Goal: Task Accomplishment & Management: Use online tool/utility

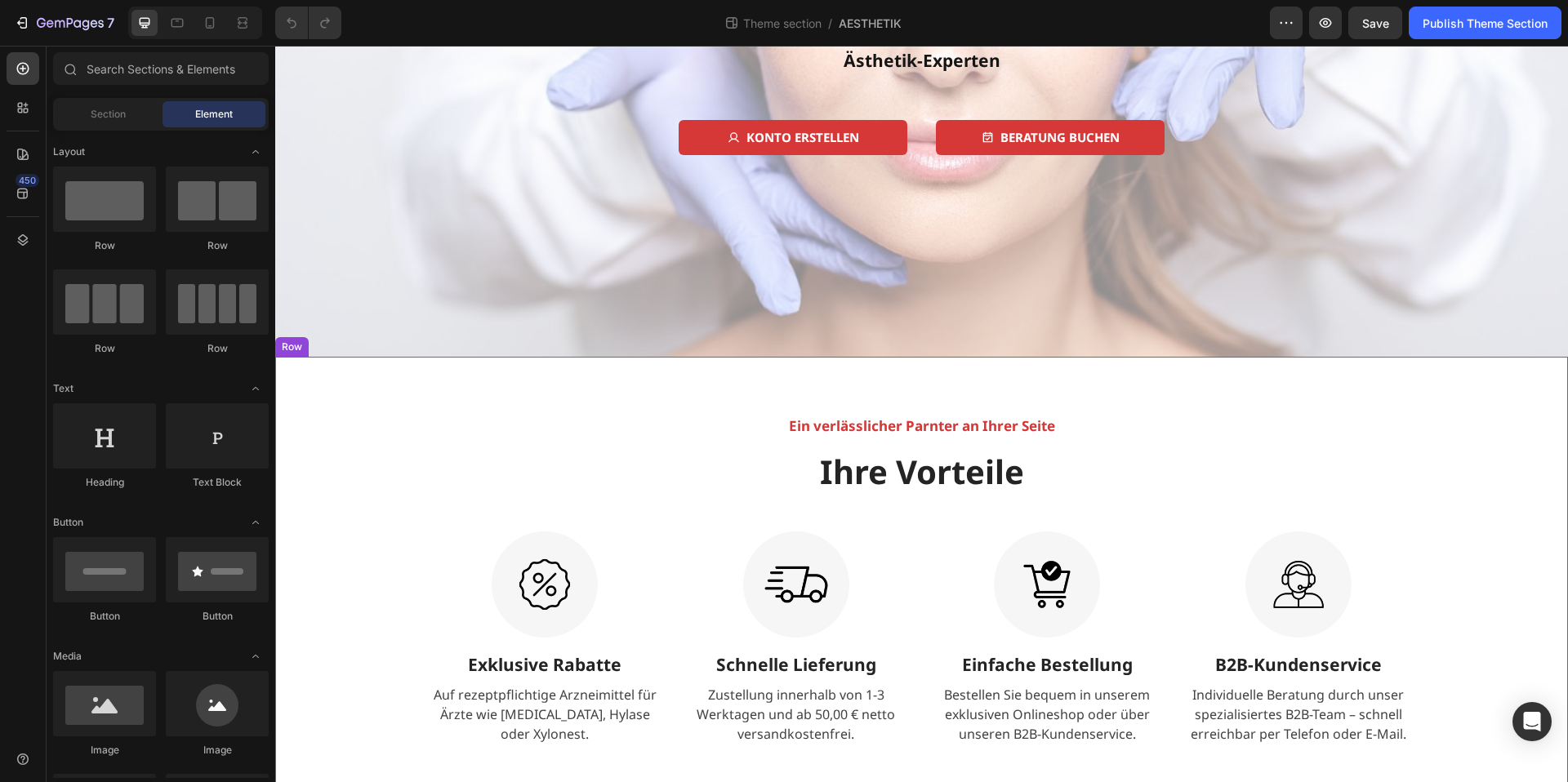
scroll to position [355, 0]
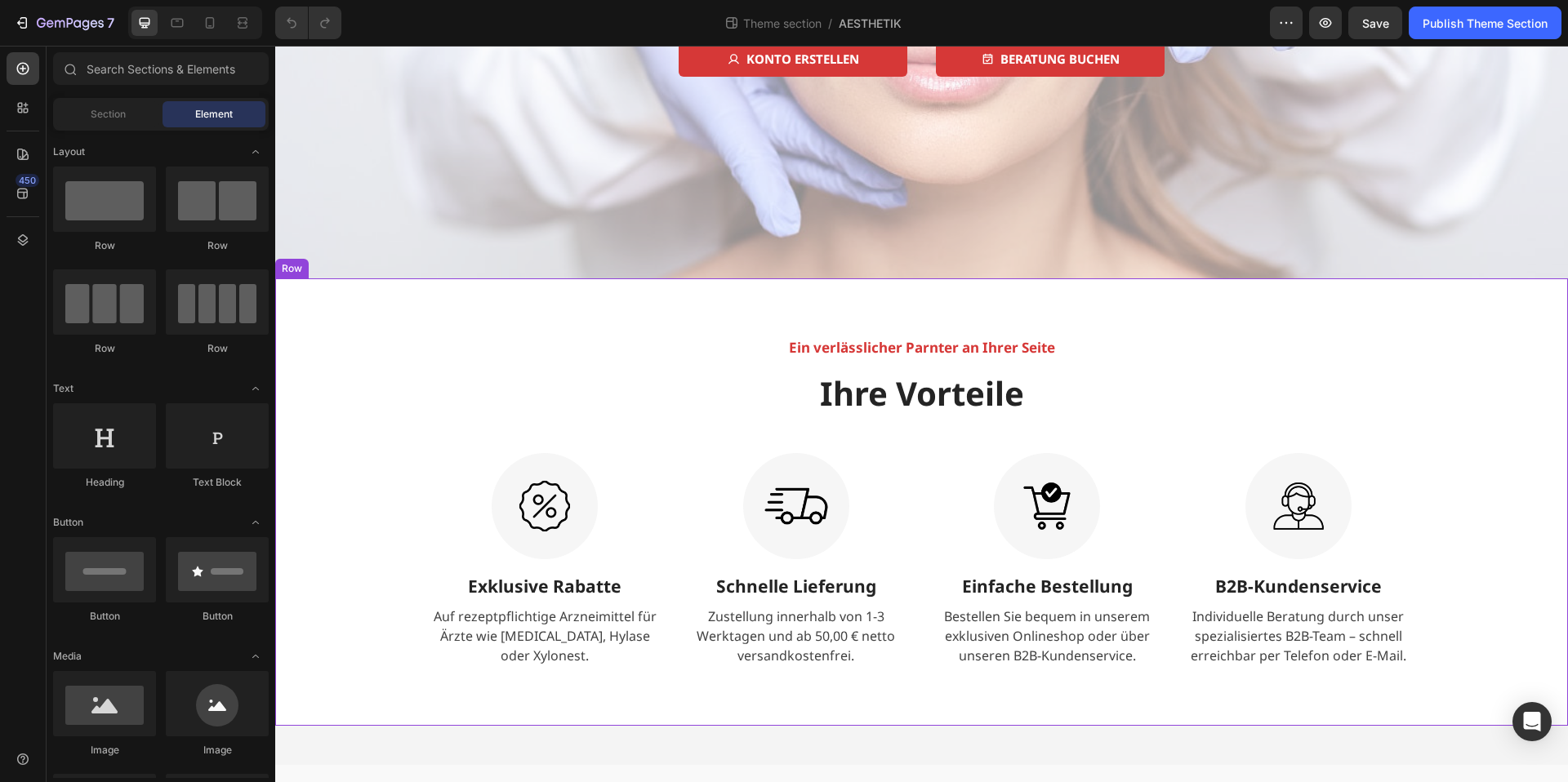
click at [931, 365] on div "Ein verlässlicher Parnter an Ihrer Seite Text block Ihre Vorteile Heading Image…" at bounding box center [922, 502] width 1269 height 330
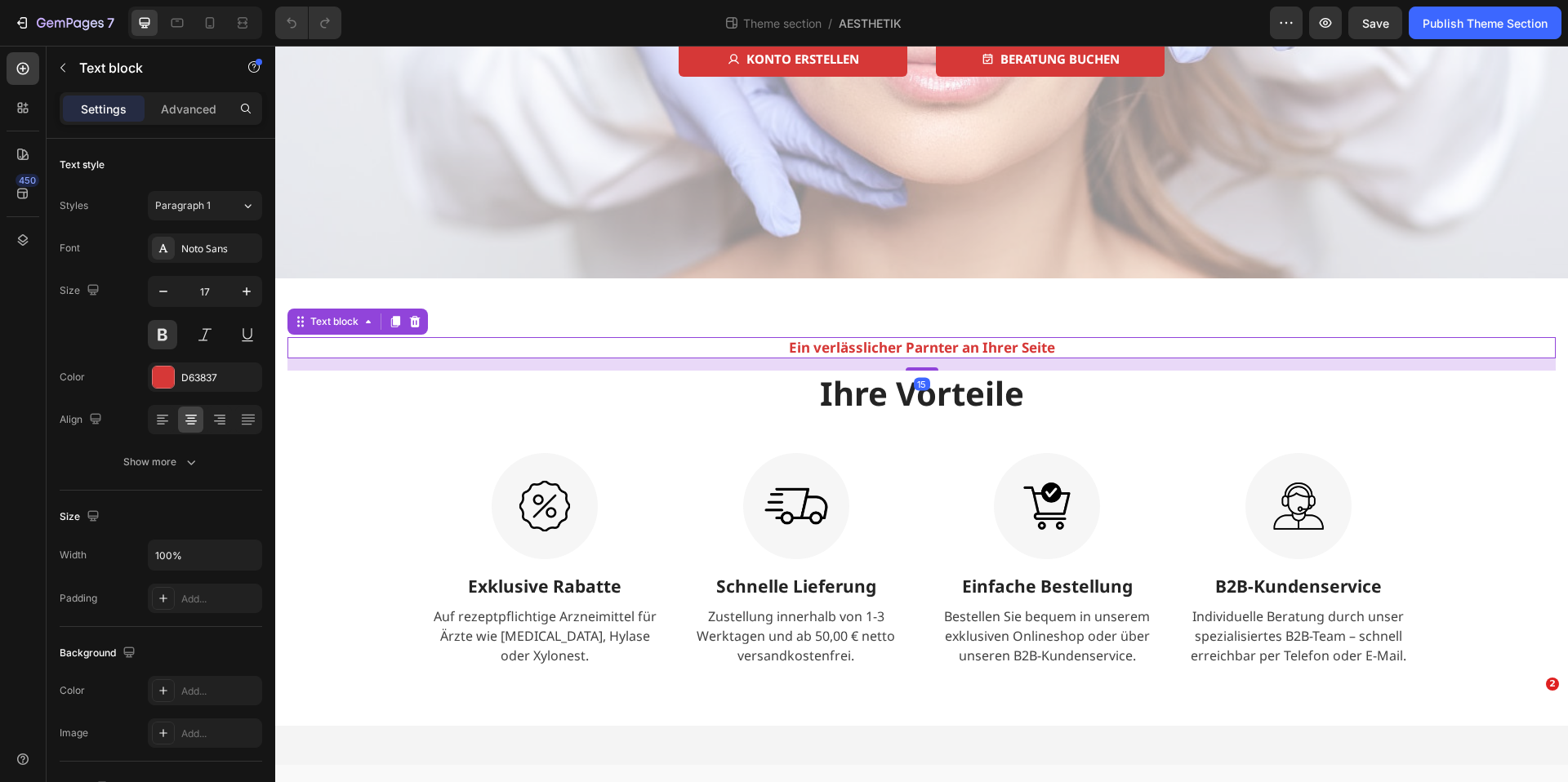
click at [927, 350] on p "Ein verlässlicher Parnter an Ihrer Seite" at bounding box center [922, 347] width 1265 height 18
click at [915, 345] on p "Ein verlässlicher Parnter an Ihrer Seite" at bounding box center [922, 347] width 1265 height 18
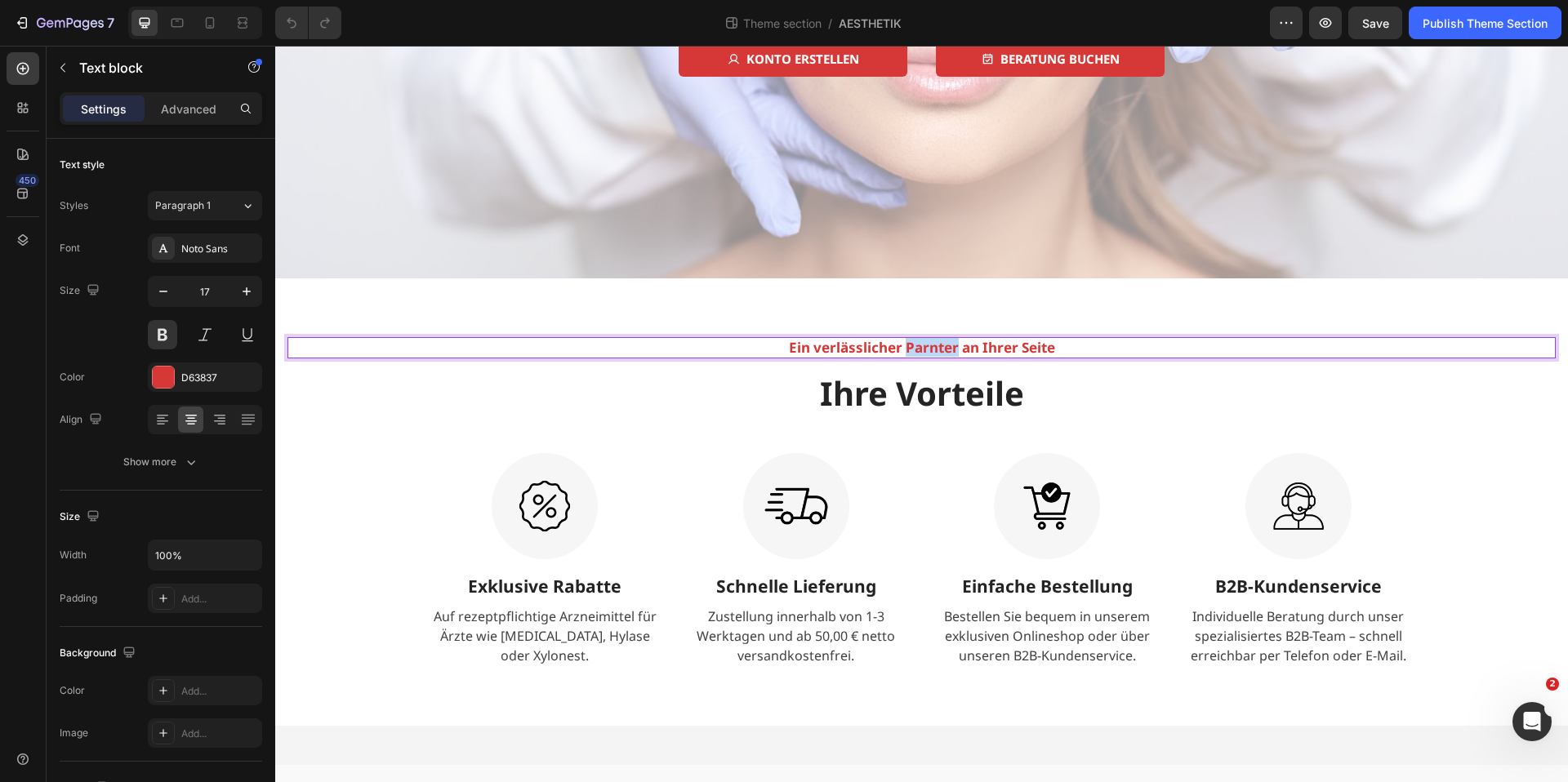
click at [915, 345] on p "Ein verlässlicher Parnter an Ihrer Seite" at bounding box center [922, 347] width 1265 height 18
click at [1001, 513] on img at bounding box center [1046, 506] width 106 height 106
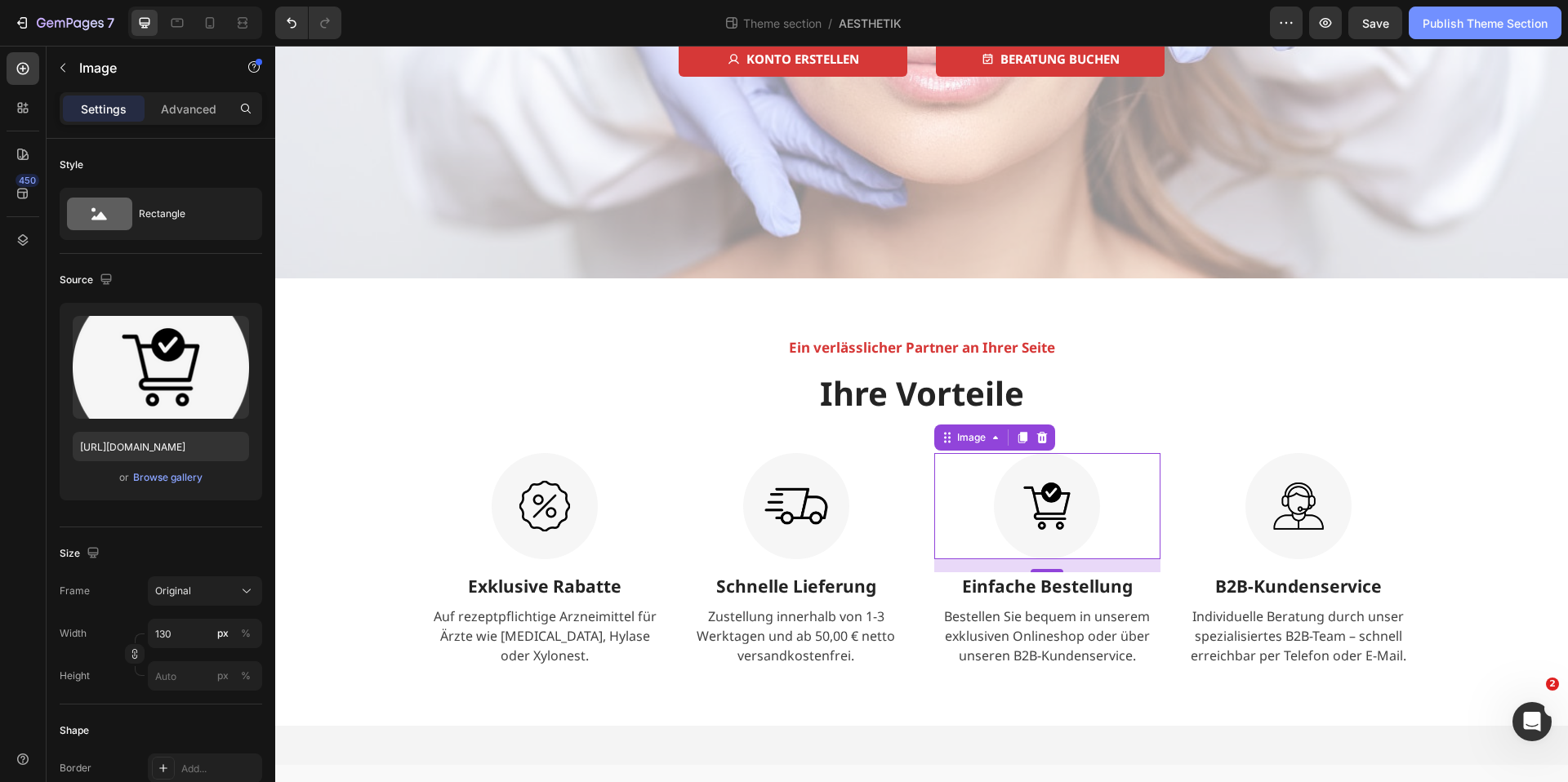
click at [1503, 28] on div "Publish Theme Section" at bounding box center [1485, 23] width 125 height 17
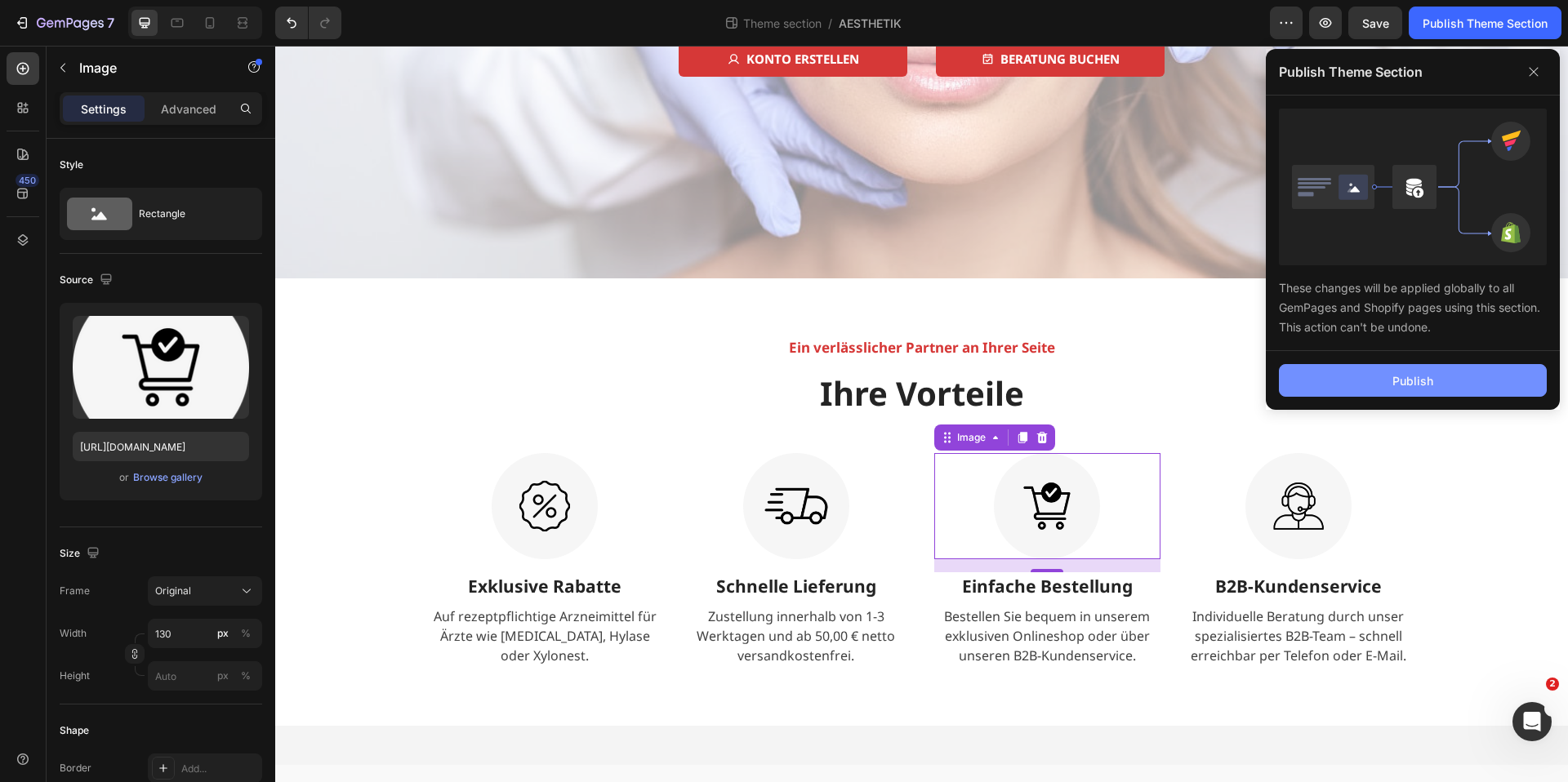
click at [1412, 381] on div "Publish" at bounding box center [1413, 381] width 41 height 17
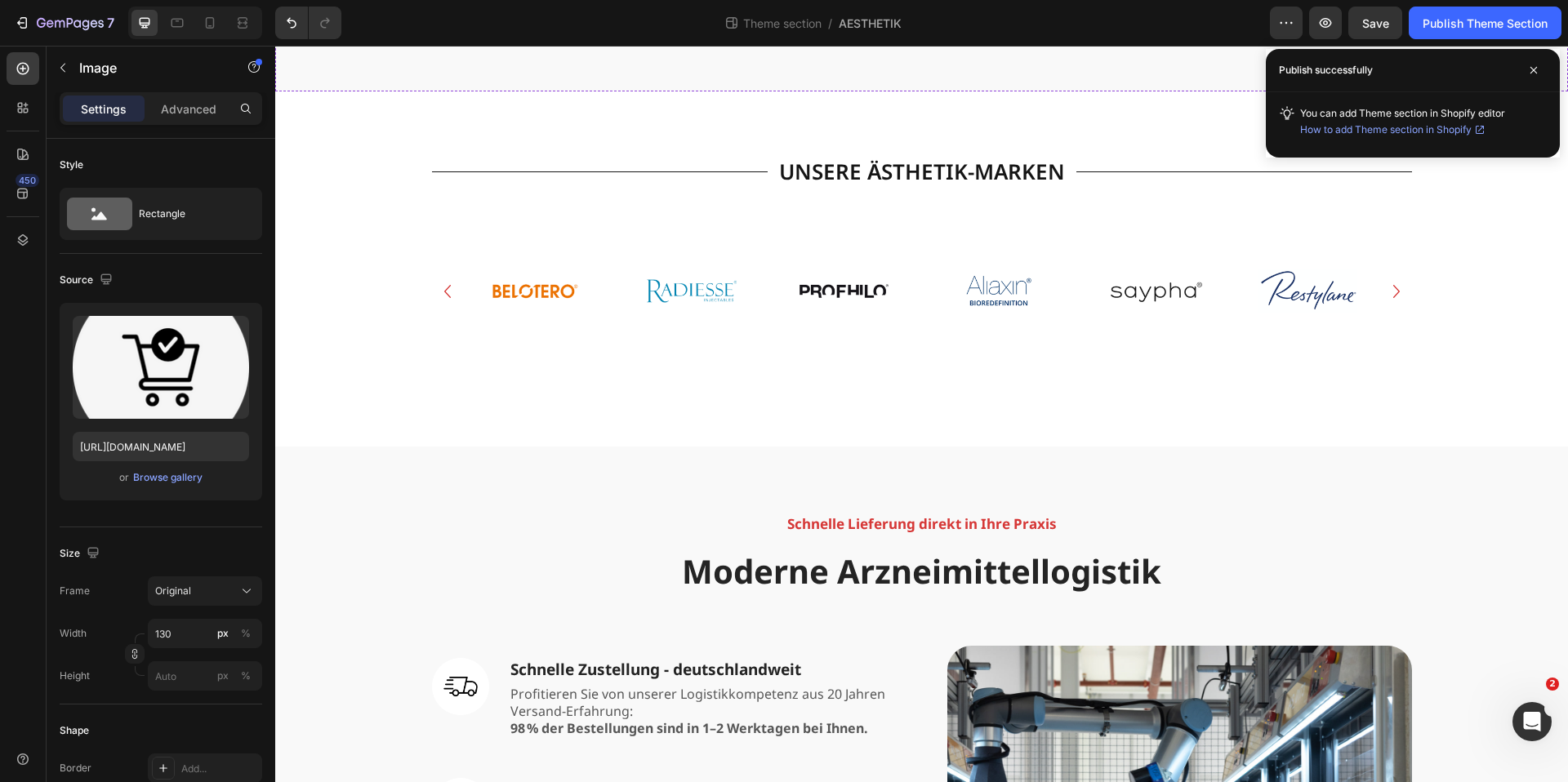
scroll to position [1839, 0]
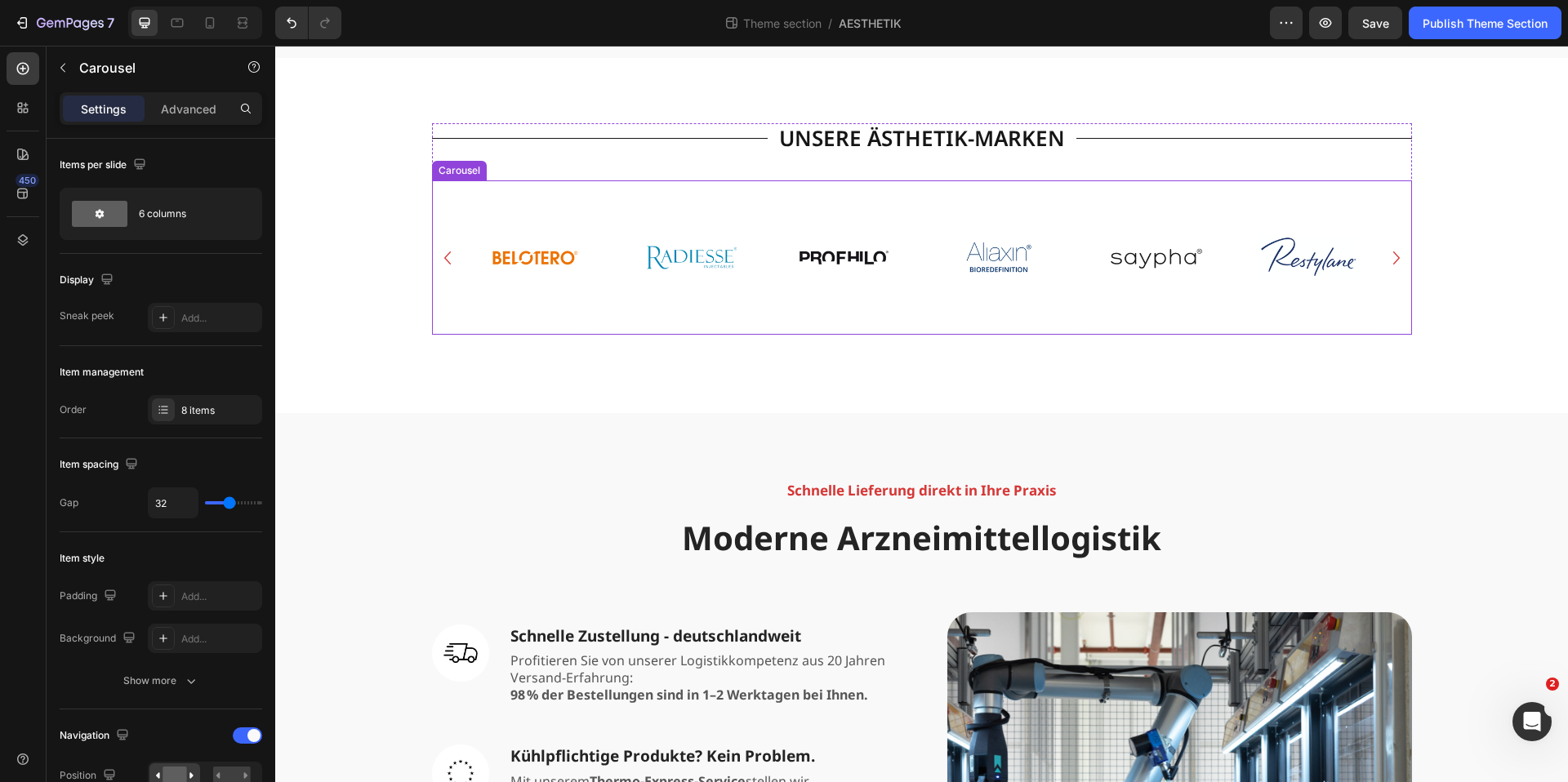
click at [1395, 257] on icon "Carousel Next Arrow" at bounding box center [1396, 258] width 26 height 57
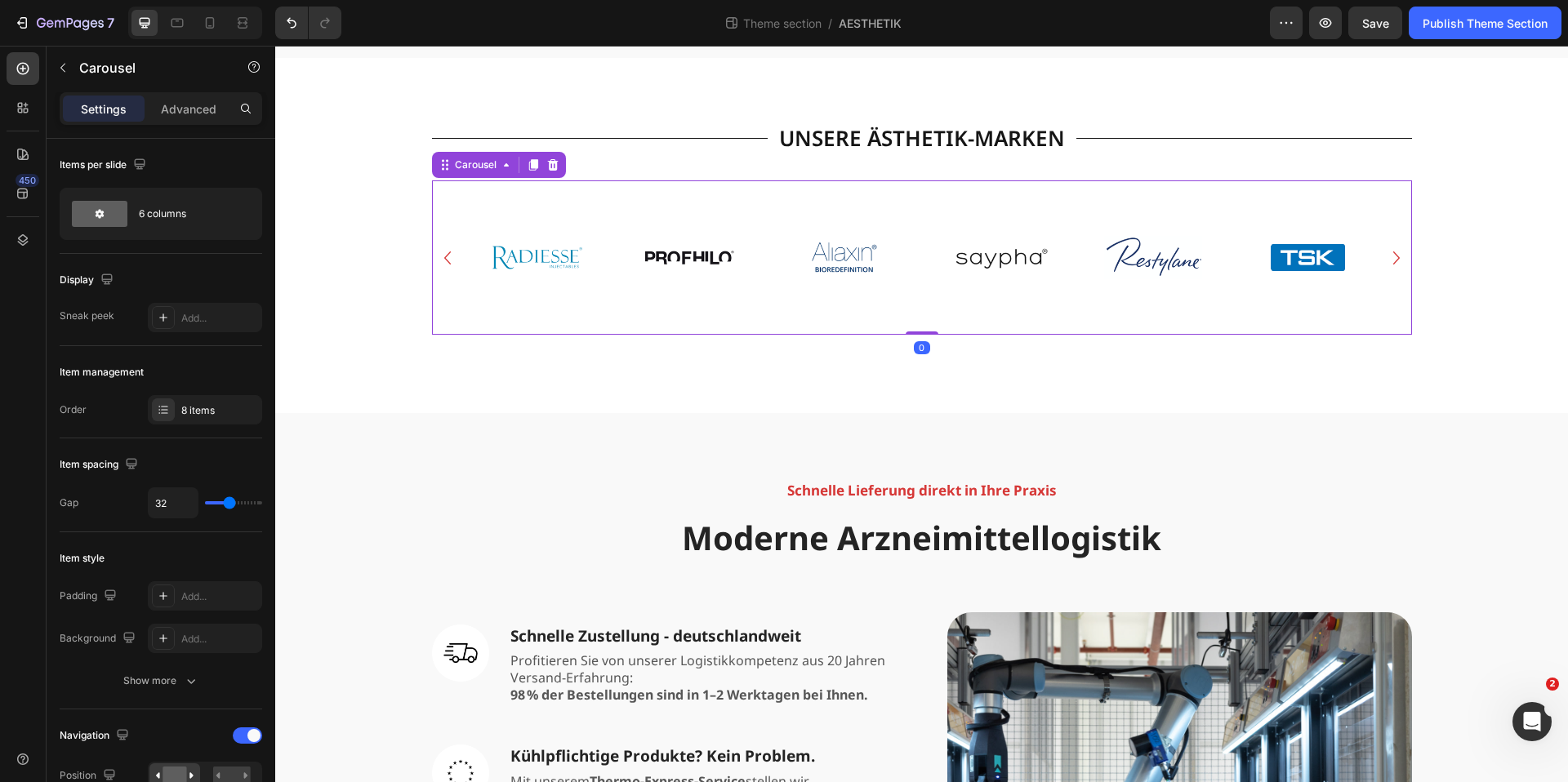
click at [1395, 257] on icon "Carousel Next Arrow" at bounding box center [1396, 258] width 26 height 57
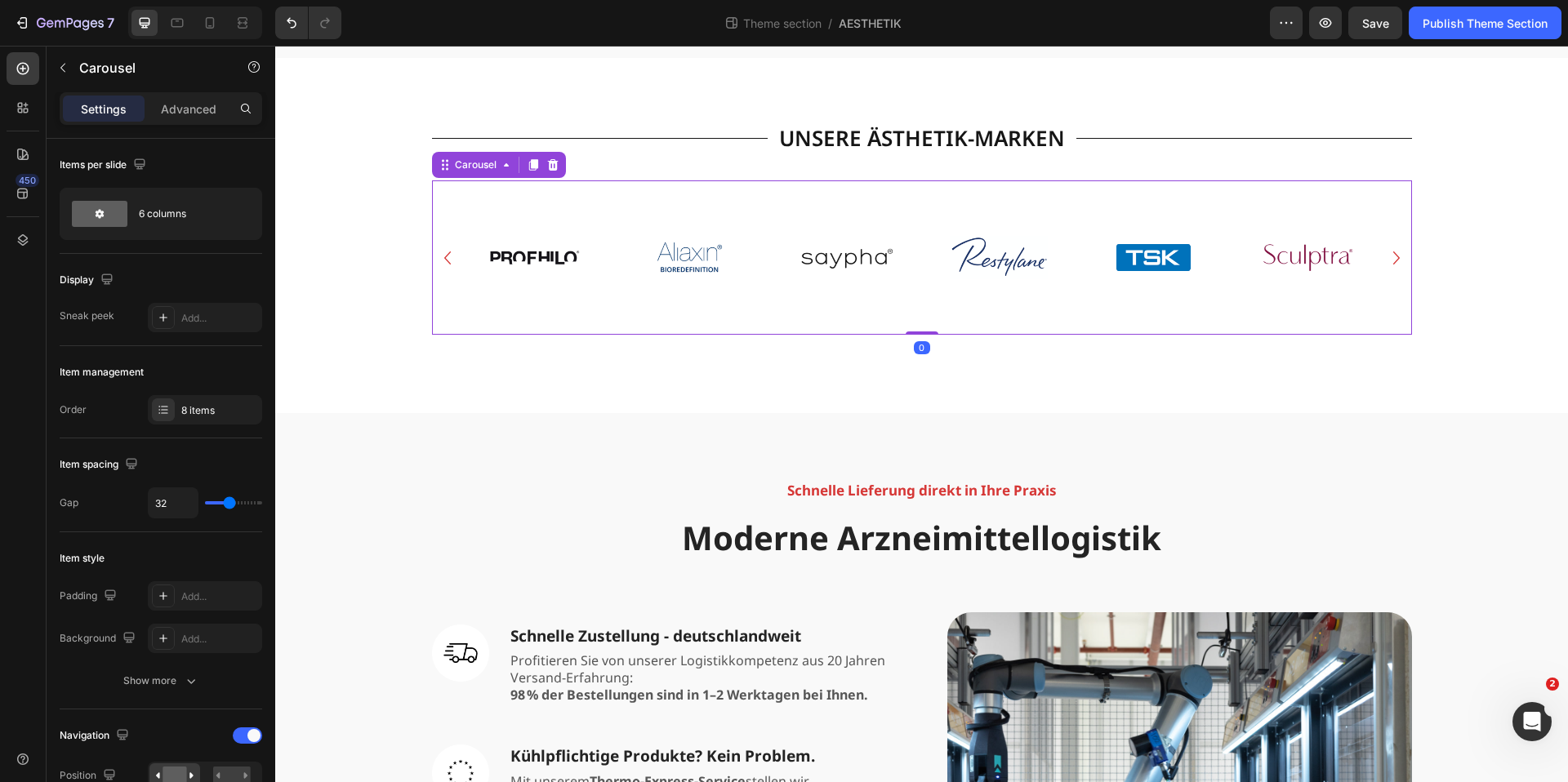
click at [1395, 257] on icon "Carousel Next Arrow" at bounding box center [1396, 258] width 26 height 57
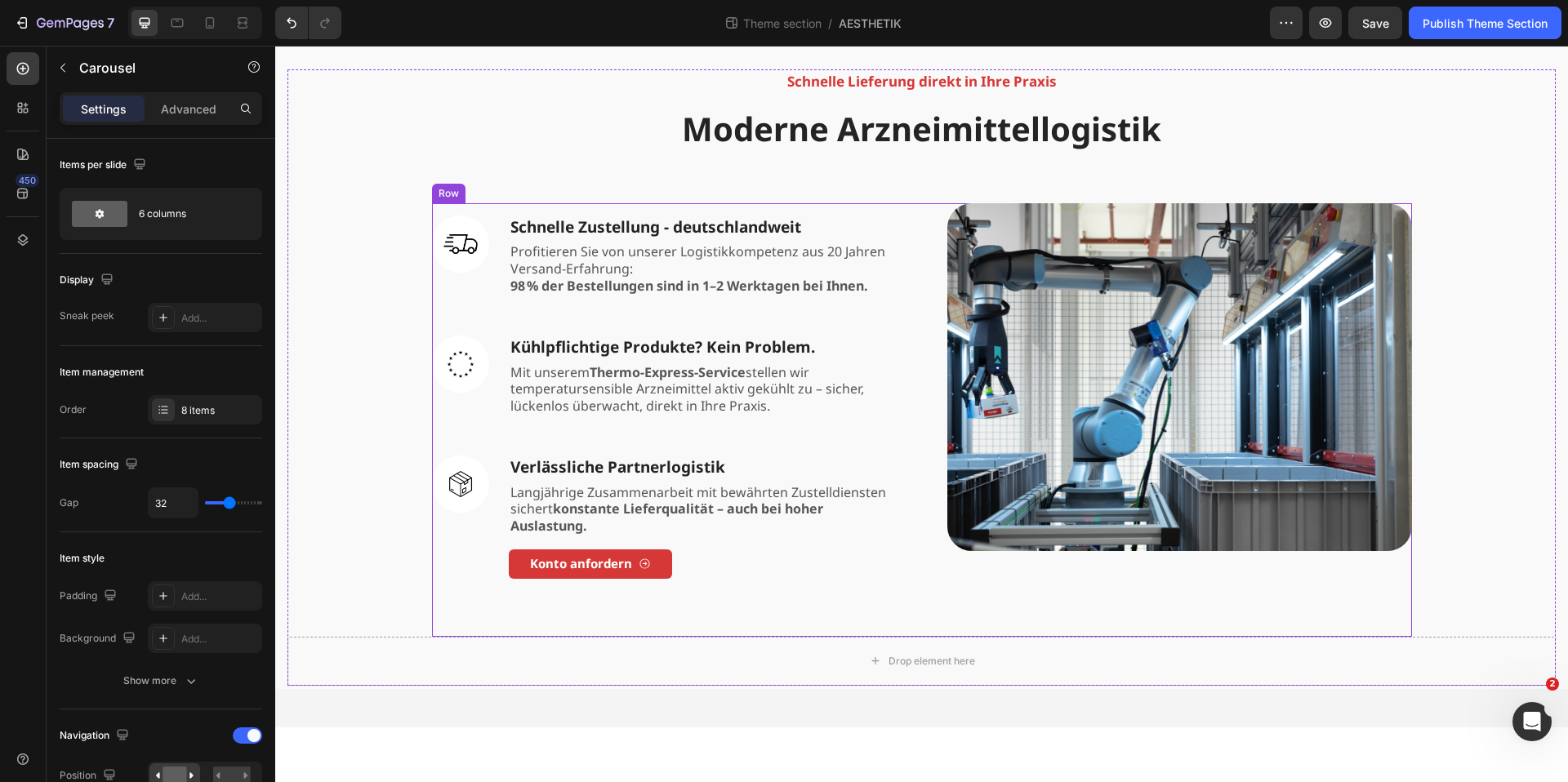
scroll to position [2327, 0]
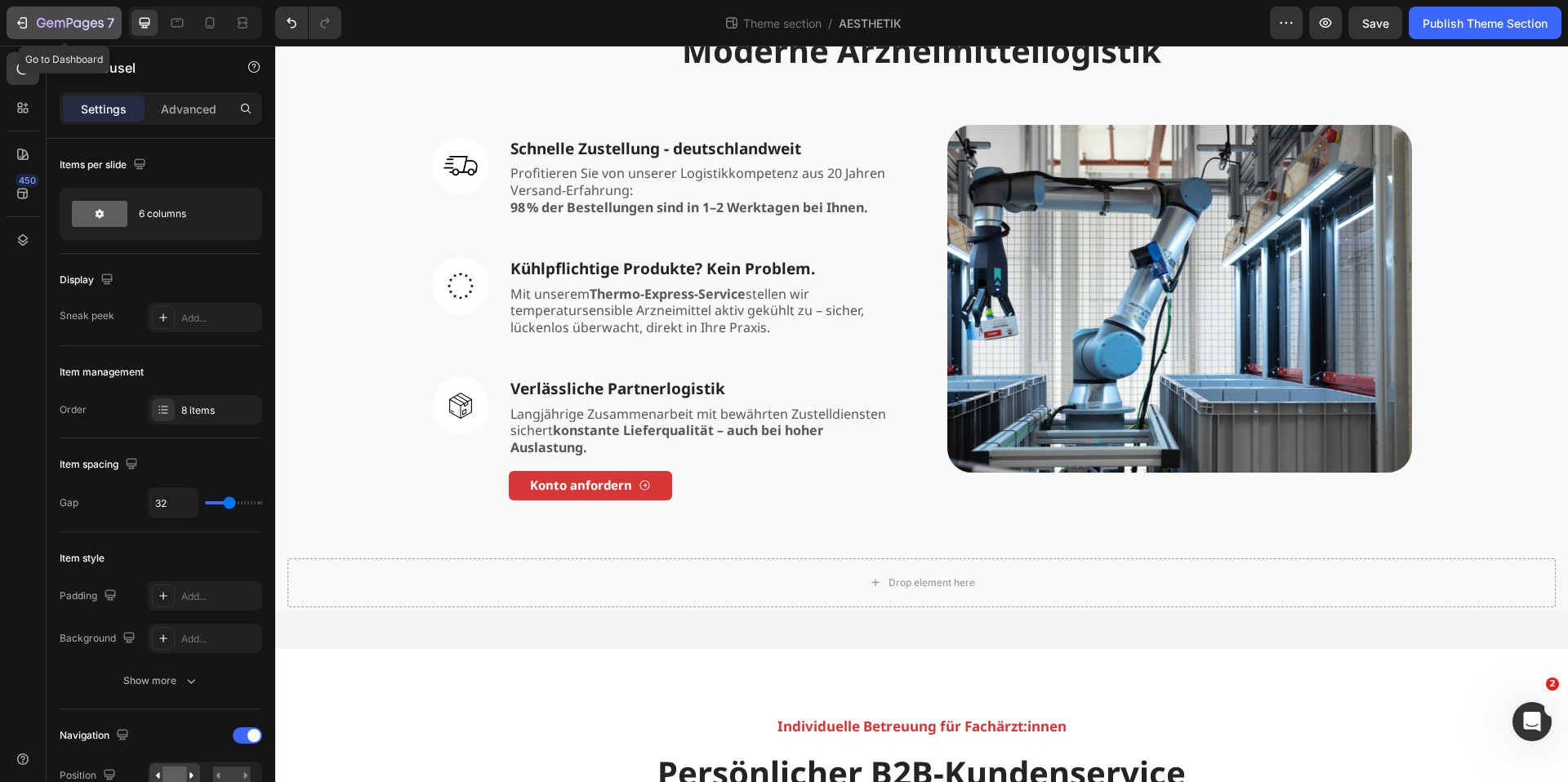
click at [26, 26] on icon "button" at bounding box center [23, 23] width 8 height 12
